Goal: Answer question/provide support: Share knowledge or assist other users

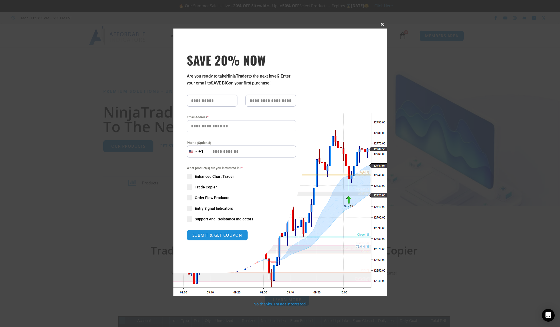
click at [381, 26] on button "Close this module" at bounding box center [382, 24] width 9 height 9
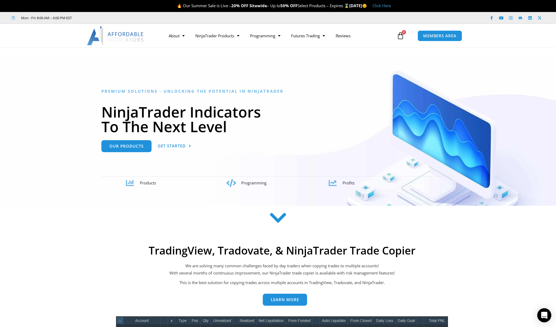
click at [543, 314] on icon "Open Intercom Messenger" at bounding box center [544, 315] width 6 height 7
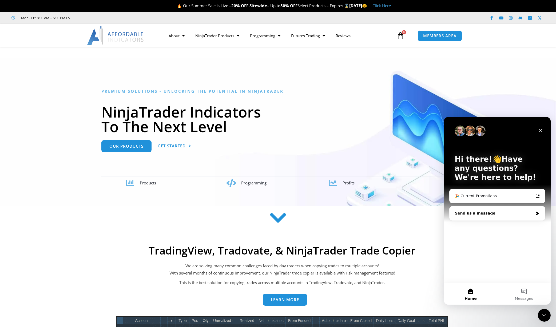
click at [497, 217] on div "Send us a message" at bounding box center [496, 213] width 95 height 14
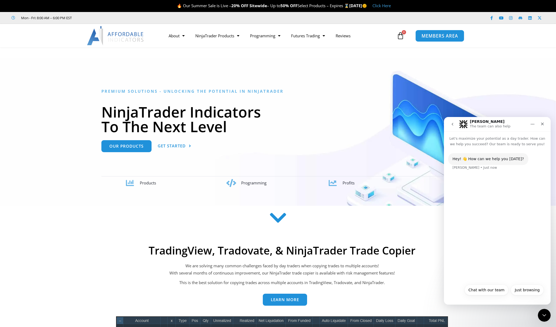
click at [451, 34] on span "MEMBERS AREA" at bounding box center [439, 36] width 37 height 5
click at [447, 36] on span "MEMBERS AREA" at bounding box center [439, 36] width 37 height 5
click at [440, 34] on span "MEMBERS AREA" at bounding box center [439, 36] width 37 height 5
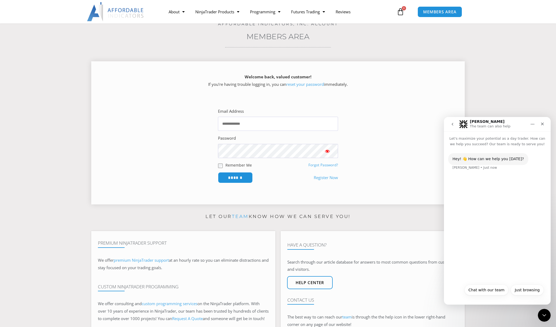
scroll to position [35, 0]
click at [153, 258] on span "premium NinjaTrader support" at bounding box center [141, 260] width 55 height 5
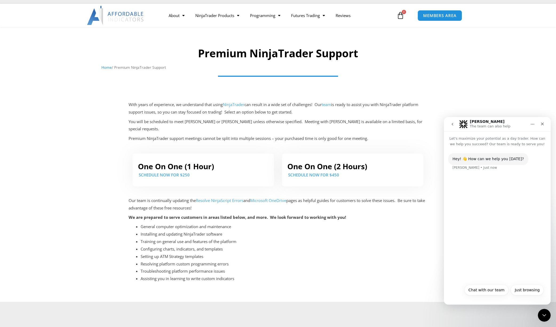
scroll to position [21, 0]
click at [275, 198] on link "Microsoft OneDrive" at bounding box center [268, 200] width 36 height 5
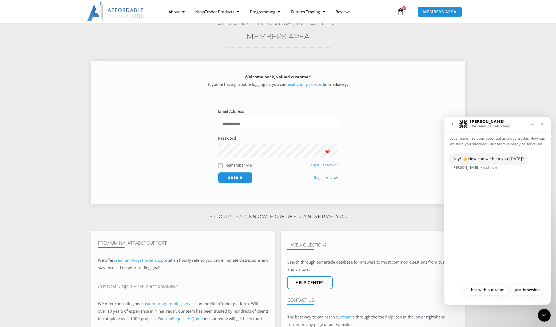
click at [288, 128] on input "Email Address" at bounding box center [278, 124] width 120 height 14
type input "**********"
click at [218, 172] on input "******" at bounding box center [235, 177] width 35 height 11
click at [245, 176] on input "******" at bounding box center [235, 177] width 37 height 11
click at [544, 122] on icon "Close" at bounding box center [542, 124] width 4 height 4
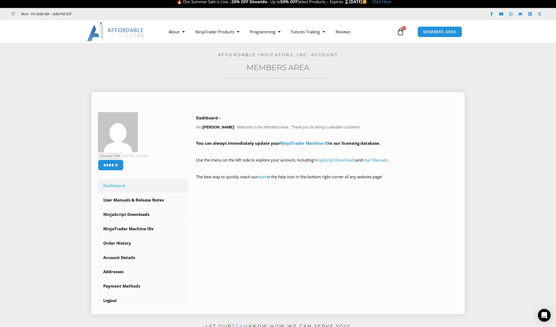
scroll to position [5, 0]
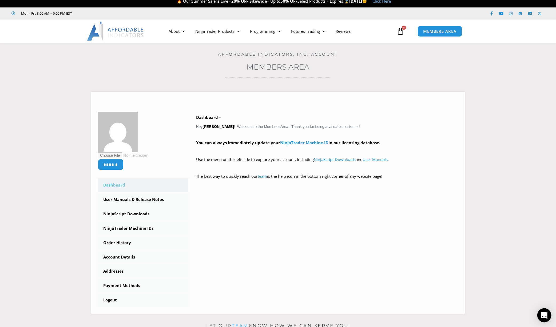
click at [545, 316] on icon "Open Intercom Messenger" at bounding box center [544, 315] width 6 height 7
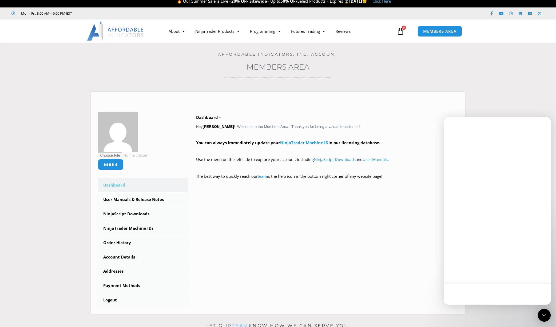
scroll to position [0, 0]
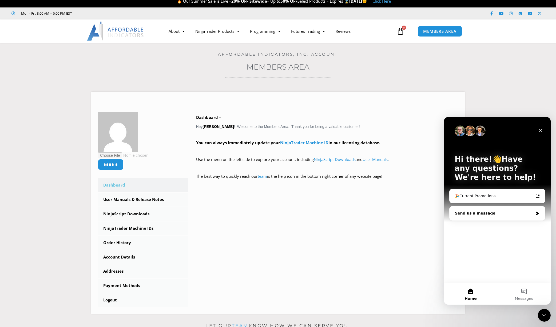
click at [492, 212] on div "Send us a message" at bounding box center [494, 214] width 78 height 6
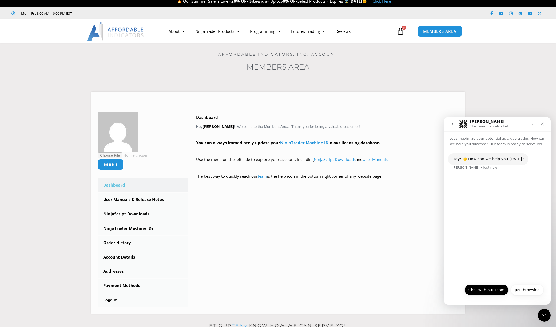
click at [484, 289] on button "Chat with our team" at bounding box center [486, 290] width 44 height 11
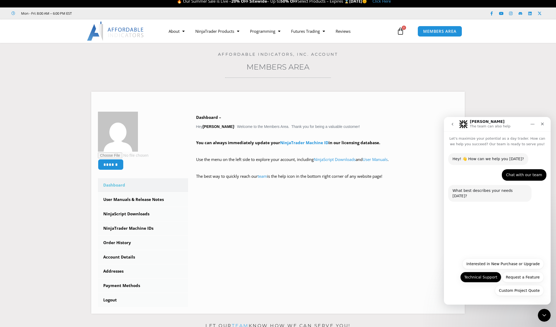
click at [486, 278] on button "Technical Support" at bounding box center [480, 277] width 41 height 11
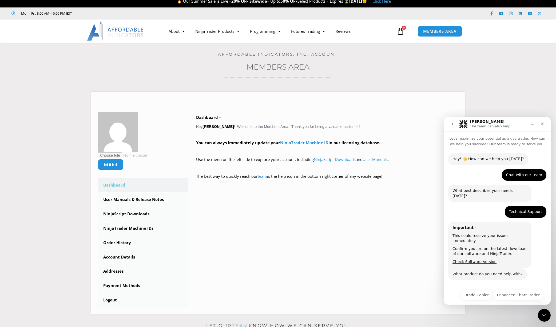
scroll to position [7, 0]
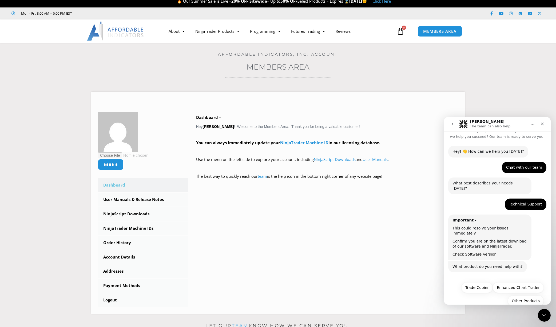
click at [480, 252] on link "Check Software Version" at bounding box center [474, 254] width 44 height 4
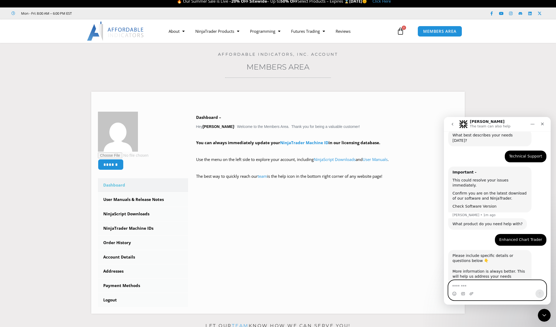
scroll to position [78, 0]
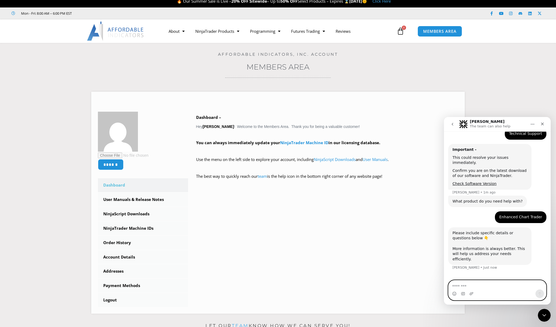
click at [474, 287] on textarea "Message…" at bounding box center [497, 284] width 98 height 9
type textarea "*"
click at [472, 292] on icon "Upload attachment" at bounding box center [471, 294] width 4 height 4
click at [469, 294] on icon "Upload attachment" at bounding box center [471, 293] width 4 height 3
click at [471, 295] on icon "Upload attachment" at bounding box center [471, 294] width 4 height 4
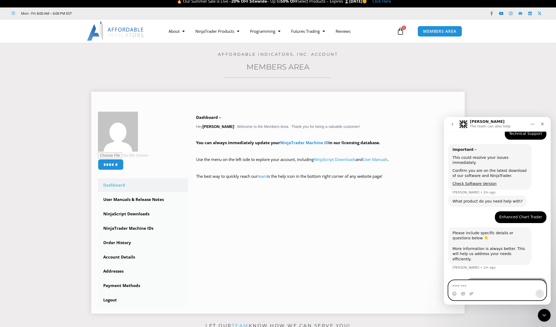
scroll to position [136, 0]
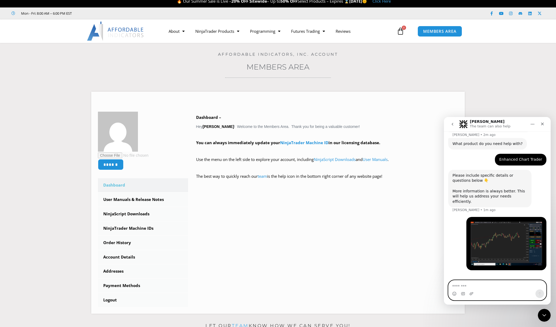
click at [473, 284] on textarea "Message…" at bounding box center [497, 284] width 98 height 9
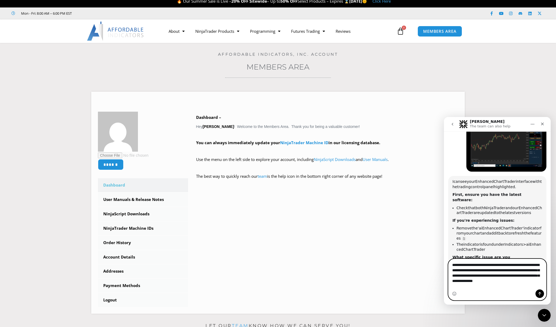
scroll to position [234, 0]
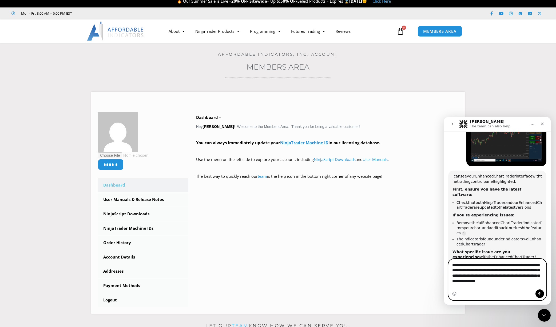
type textarea "**********"
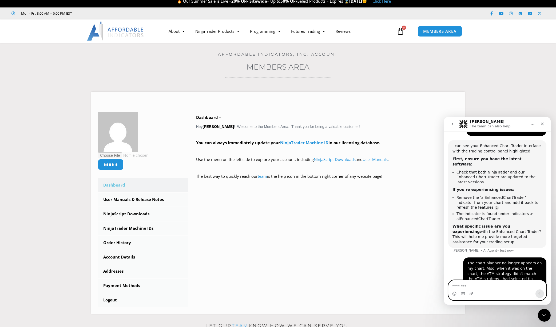
scroll to position [277, 0]
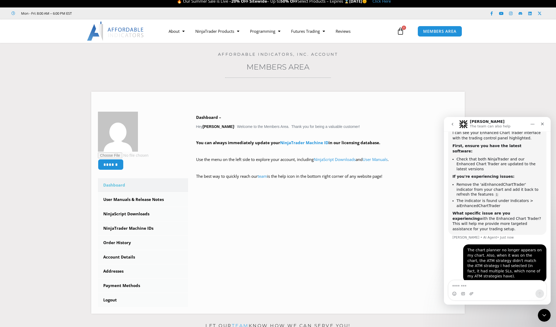
click at [533, 123] on icon "Home" at bounding box center [532, 124] width 4 height 4
click at [485, 198] on li "The indicator is found under Indicators > aiEnhancedChartTrader" at bounding box center [499, 203] width 86 height 10
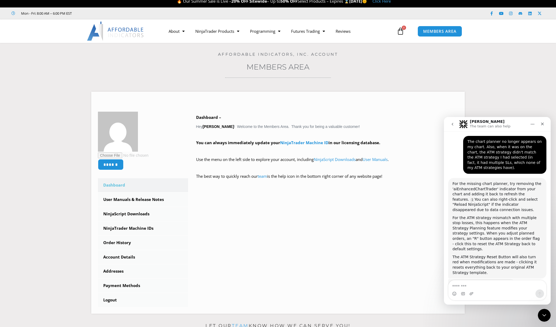
scroll to position [410, 0]
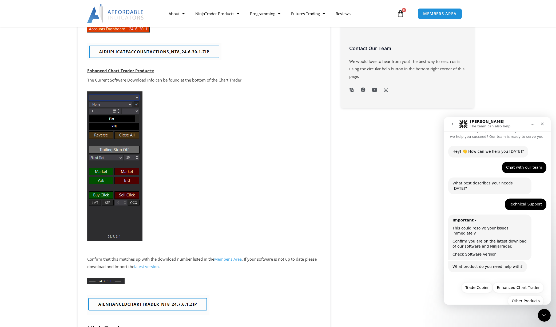
scroll to position [412, 0]
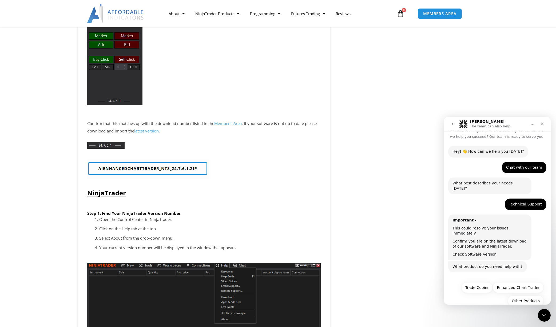
click at [217, 125] on link "Member’s Area" at bounding box center [227, 123] width 27 height 5
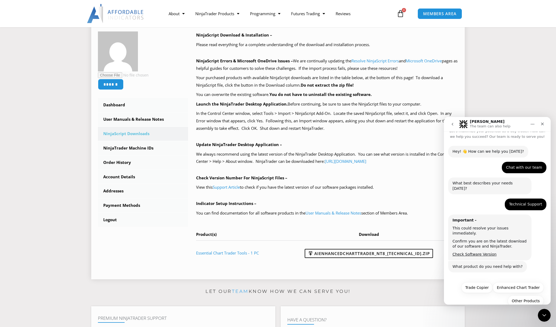
scroll to position [60, 0]
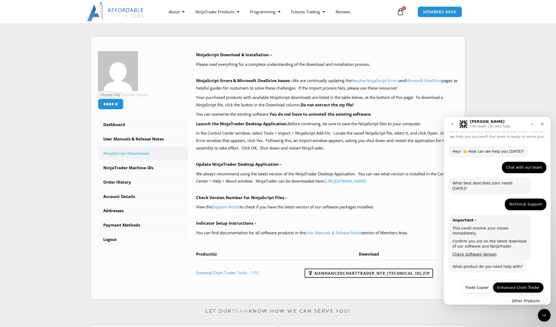
click at [508, 282] on button "Enhanced Chart Trader" at bounding box center [517, 287] width 51 height 11
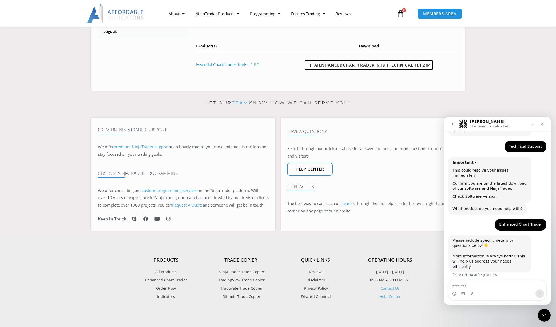
scroll to position [73, 0]
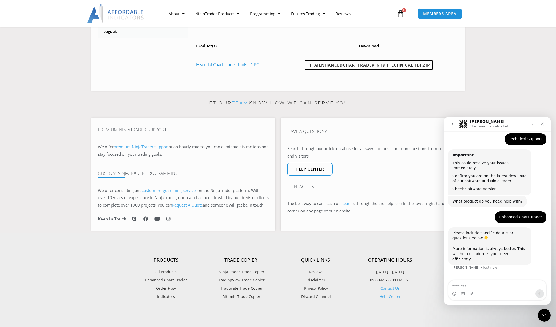
drag, startPoint x: 6, startPoint y: 105, endPoint x: 3, endPoint y: 102, distance: 4.2
click at [6, 105] on section "Let our team know how we can serve you! Premium NinjaTrader Support We offer pr…" at bounding box center [278, 166] width 556 height 134
